Goal: Task Accomplishment & Management: Use online tool/utility

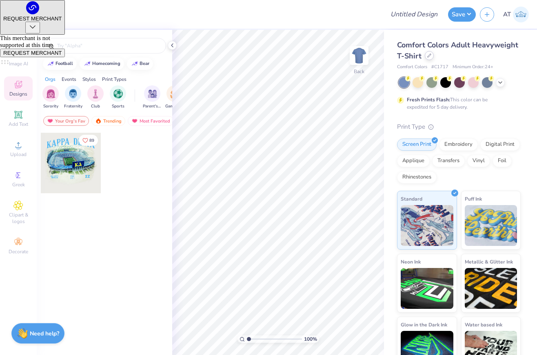
click at [426, 58] on div at bounding box center [429, 55] width 9 height 9
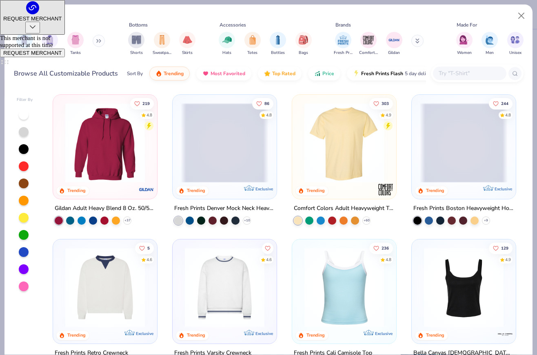
click at [476, 74] on input "text" at bounding box center [469, 73] width 63 height 9
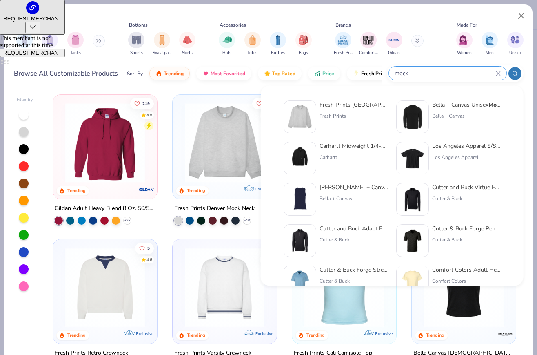
type input "mock"
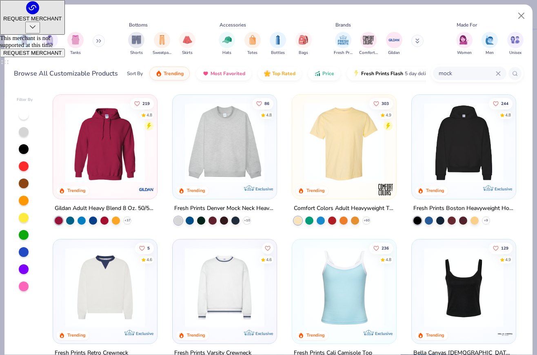
click at [269, 163] on div at bounding box center [225, 141] width 96 height 84
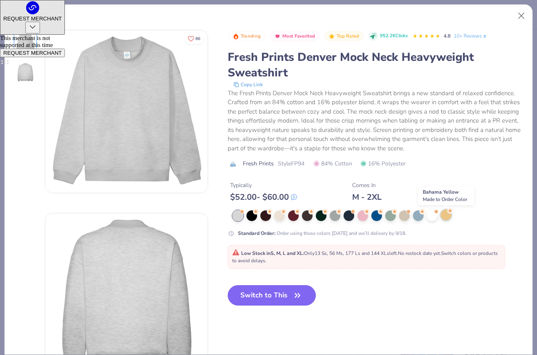
click at [445, 218] on div at bounding box center [446, 214] width 11 height 11
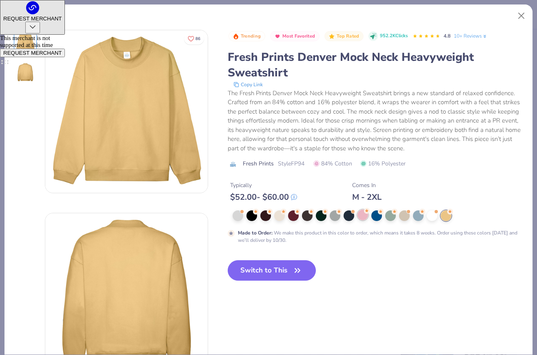
click at [364, 214] on div at bounding box center [363, 214] width 11 height 11
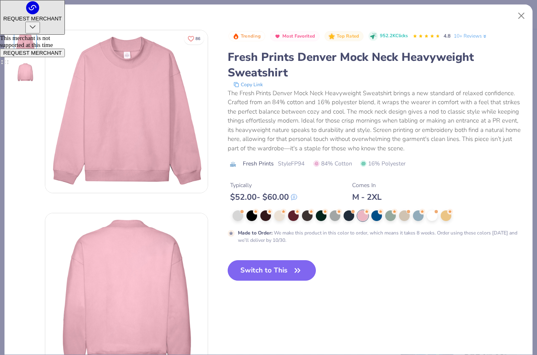
click at [263, 276] on button "Switch to This" at bounding box center [272, 270] width 89 height 20
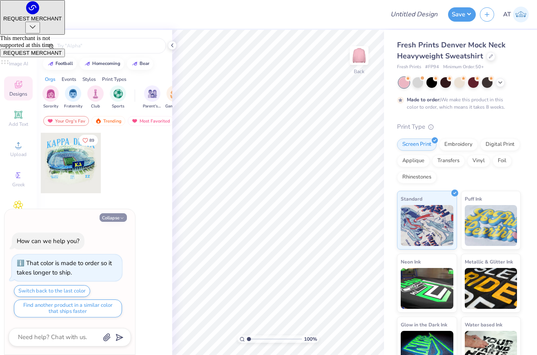
click at [122, 216] on icon "button" at bounding box center [122, 218] width 5 height 5
type textarea "x"
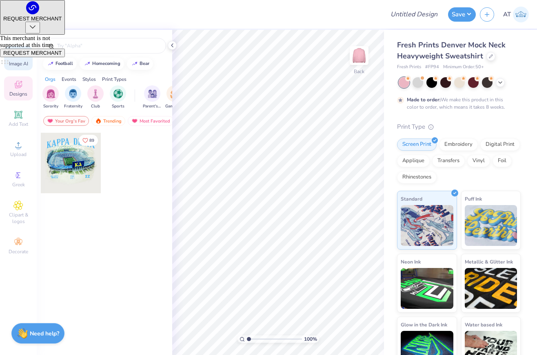
click at [18, 69] on div "Image AI" at bounding box center [18, 58] width 29 height 24
select select "4"
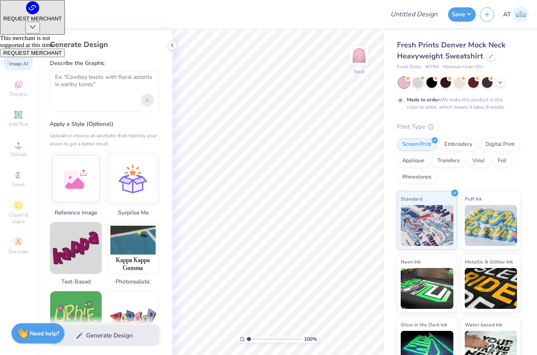
click at [147, 100] on icon "Upload image" at bounding box center [147, 99] width 3 height 3
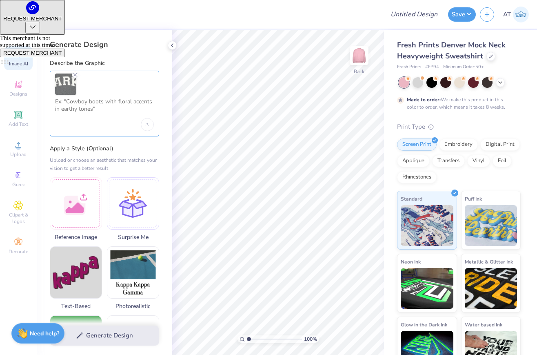
click at [93, 111] on textarea at bounding box center [104, 108] width 99 height 20
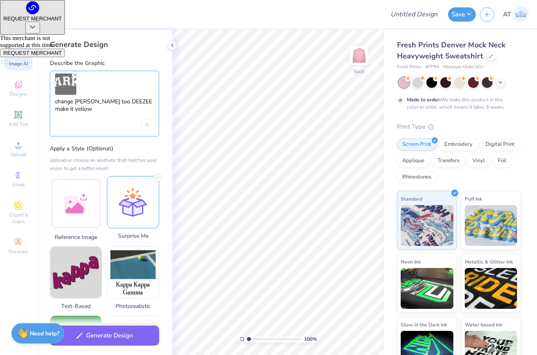
type textarea "change [PERSON_NAME] too DEEZEE make it yellow"
click at [124, 186] on div at bounding box center [133, 202] width 52 height 52
click at [69, 199] on div at bounding box center [76, 202] width 52 height 52
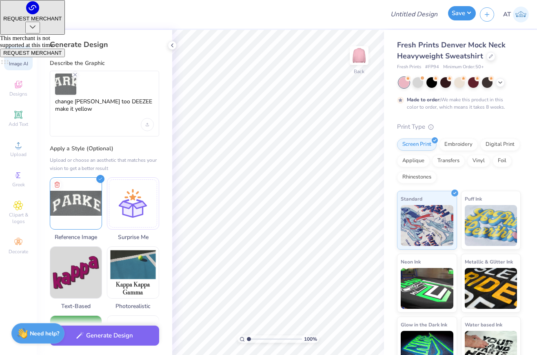
click at [468, 17] on button "Save" at bounding box center [462, 13] width 28 height 14
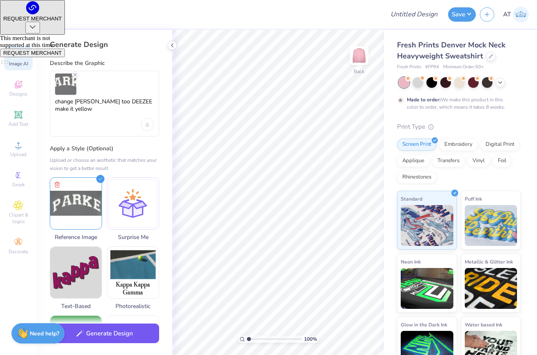
click at [124, 330] on button "Generate Design" at bounding box center [104, 333] width 109 height 20
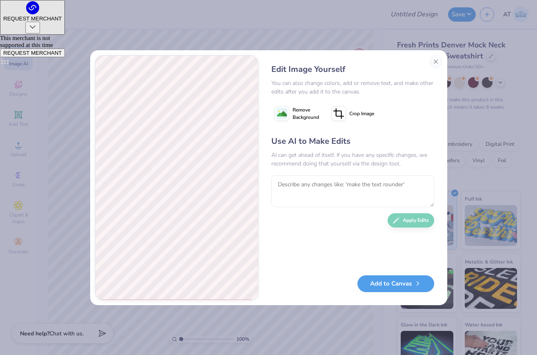
click at [283, 112] on image at bounding box center [282, 114] width 10 height 10
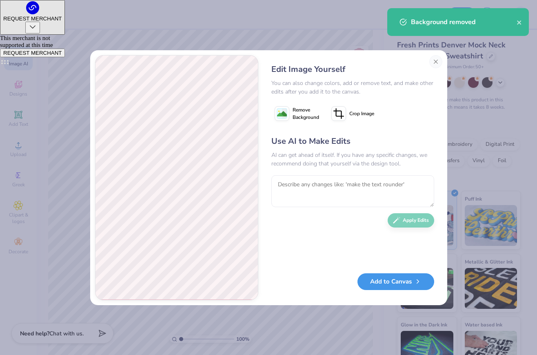
click at [404, 281] on button "Add to Canvas" at bounding box center [396, 281] width 77 height 17
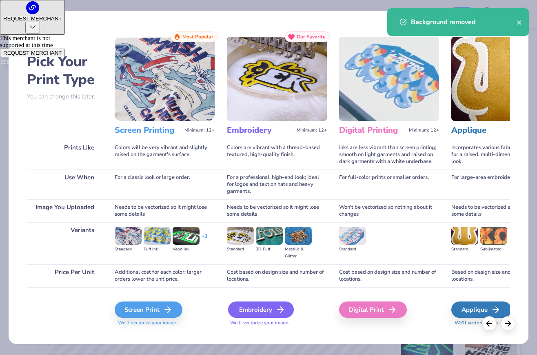
click at [278, 311] on icon at bounding box center [281, 309] width 10 height 10
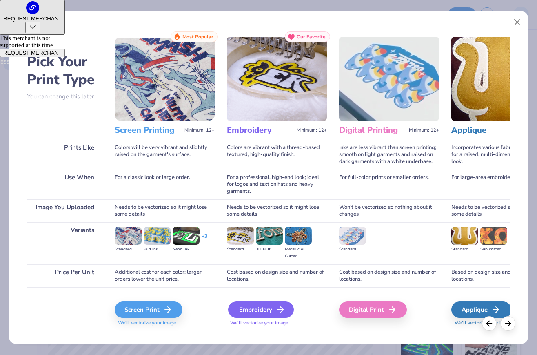
click at [269, 307] on div "Embroidery" at bounding box center [261, 309] width 66 height 16
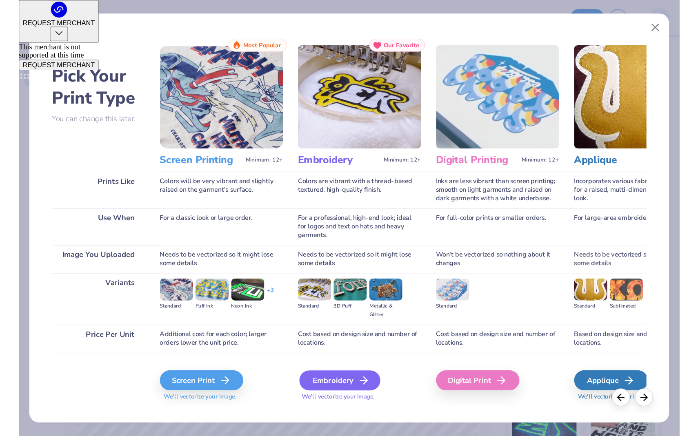
scroll to position [11, 0]
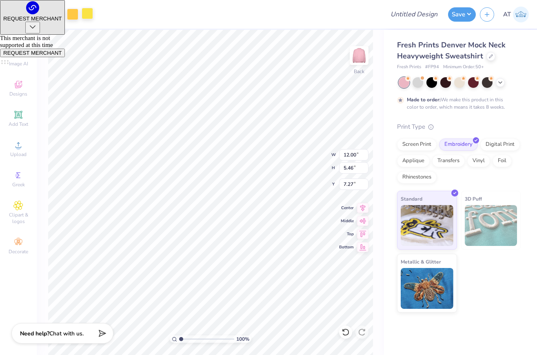
click at [85, 13] on div at bounding box center [87, 13] width 11 height 11
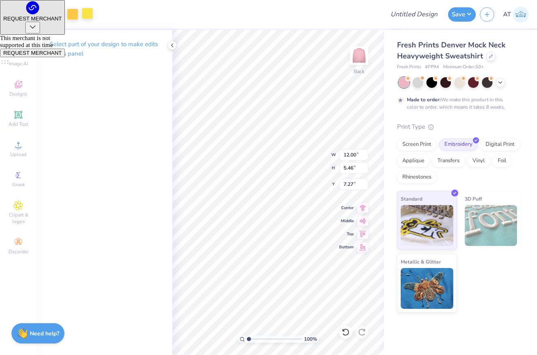
click at [86, 16] on div at bounding box center [87, 13] width 11 height 11
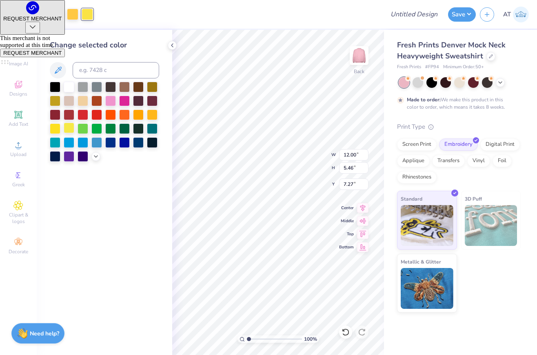
click at [69, 126] on div at bounding box center [69, 127] width 11 height 11
click at [71, 12] on div at bounding box center [72, 13] width 11 height 11
click at [69, 124] on div at bounding box center [69, 127] width 11 height 11
click at [60, 12] on div at bounding box center [57, 13] width 11 height 11
click at [109, 98] on div at bounding box center [110, 100] width 11 height 11
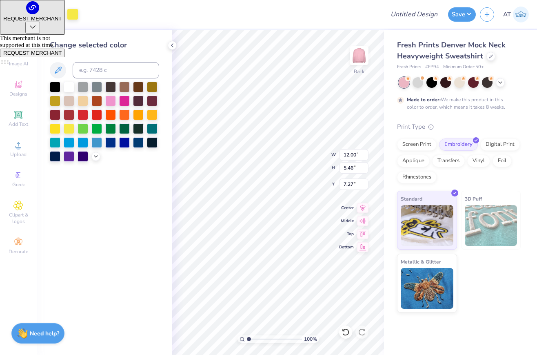
click at [41, 9] on div at bounding box center [43, 13] width 11 height 11
click at [109, 101] on div at bounding box center [110, 100] width 11 height 11
click at [26, 11] on div at bounding box center [28, 13] width 11 height 11
click at [108, 98] on div at bounding box center [110, 100] width 11 height 11
click at [16, 13] on div at bounding box center [13, 13] width 11 height 11
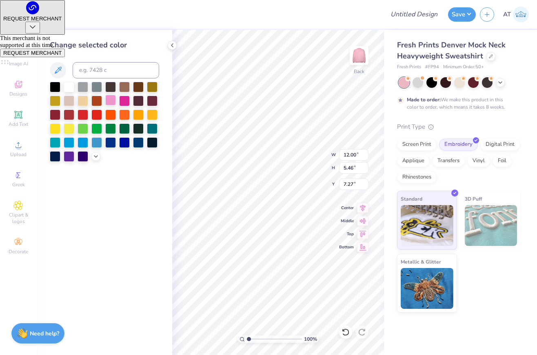
click at [108, 102] on div at bounding box center [110, 100] width 11 height 11
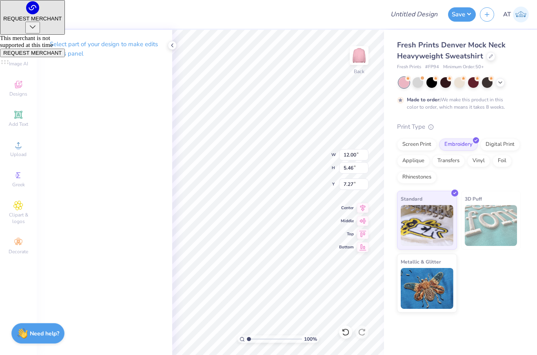
type input "3.00"
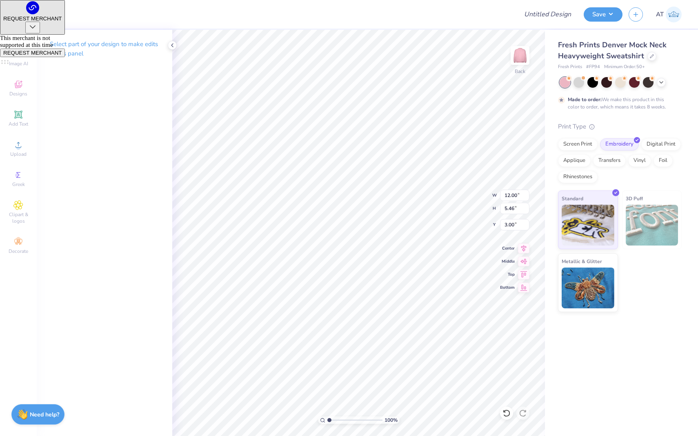
type input "3.17"
click at [537, 182] on div "Screen Print Embroidery Digital Print Applique Transfers Vinyl Foil Rhinestones" at bounding box center [620, 160] width 124 height 45
click at [537, 11] on input "Design Title" at bounding box center [538, 14] width 80 height 16
type input "Mock neck"
click at [537, 13] on button "Save" at bounding box center [603, 13] width 39 height 14
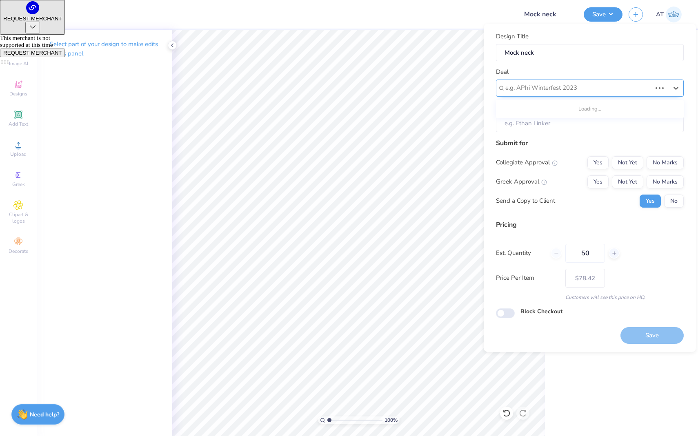
click at [537, 89] on div at bounding box center [578, 87] width 146 height 11
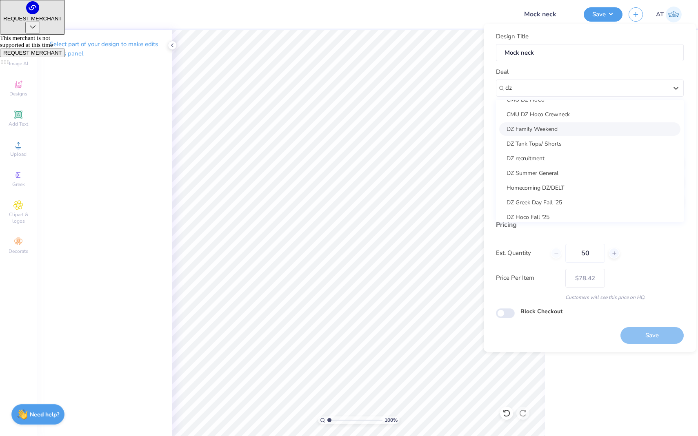
scroll to position [56, 0]
click at [537, 163] on div "DZ recruitment" at bounding box center [589, 156] width 181 height 13
type input "dz"
type input "[PERSON_NAME]"
type input "$92.99"
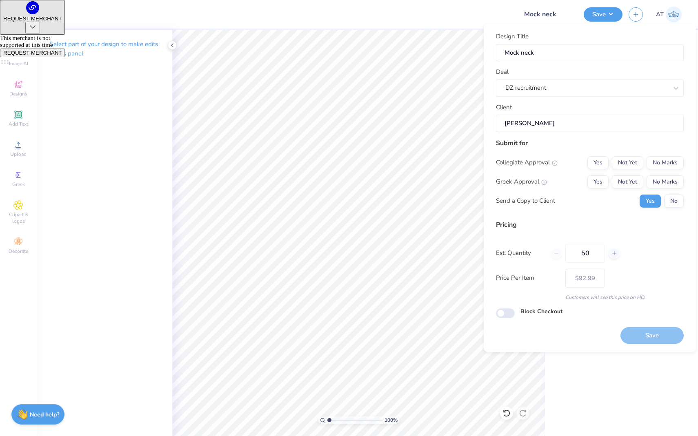
click at [537, 163] on icon at bounding box center [555, 163] width 6 height 6
click at [537, 127] on input "[PERSON_NAME]" at bounding box center [590, 124] width 188 height 18
click at [537, 95] on div "DZ recruitment" at bounding box center [590, 88] width 188 height 17
click at [537, 110] on div "DZ Summer General" at bounding box center [589, 109] width 181 height 13
type input "dz summer"
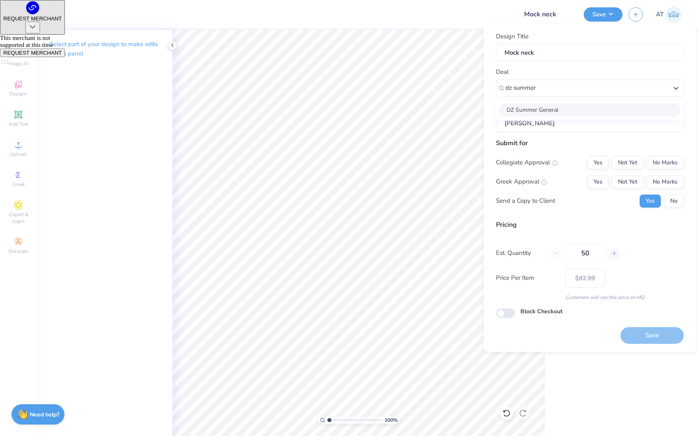
type input "[PERSON_NAME]"
click at [537, 161] on button "No Marks" at bounding box center [665, 162] width 37 height 13
click at [537, 186] on button "No Marks" at bounding box center [665, 182] width 37 height 13
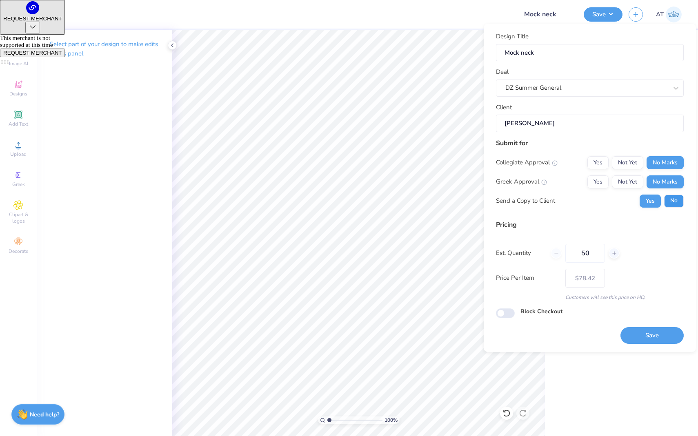
click at [537, 199] on button "No" at bounding box center [674, 201] width 20 height 13
click at [537, 183] on button "Yes" at bounding box center [597, 182] width 21 height 13
click at [537, 329] on button "Save" at bounding box center [651, 335] width 63 height 17
type input "$78.42"
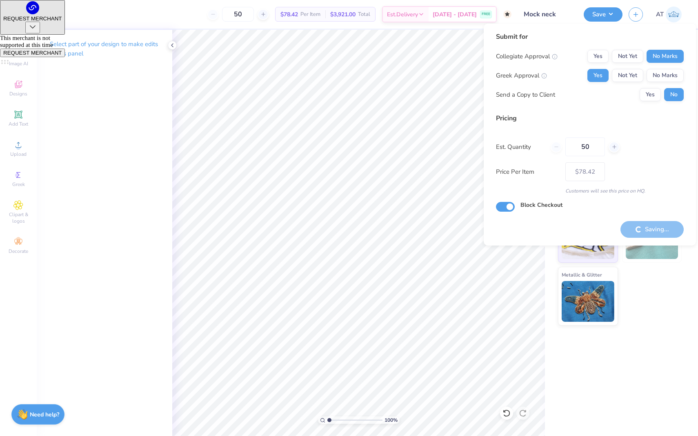
checkbox input "true"
type input "– –"
